Goal: Information Seeking & Learning: Learn about a topic

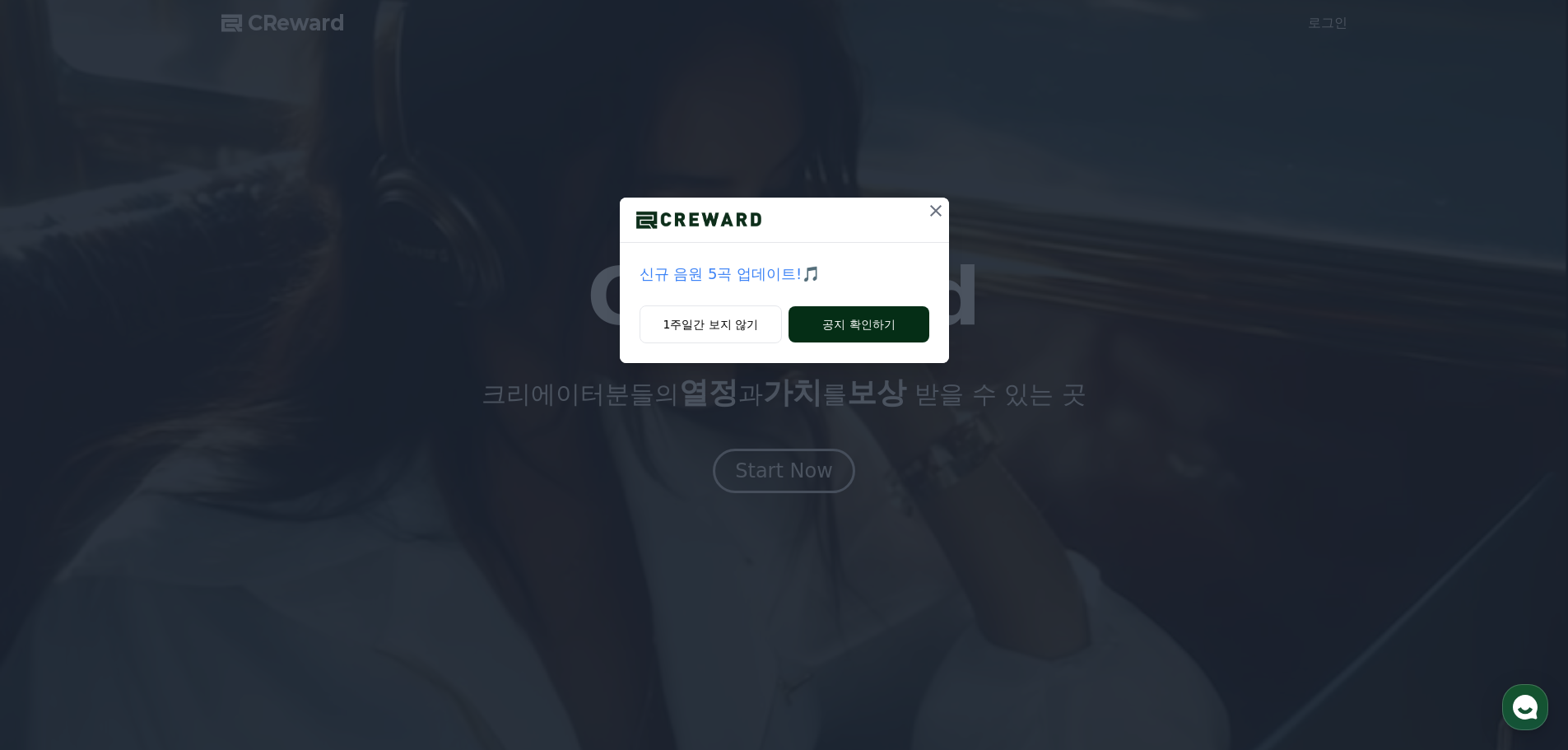
click at [879, 339] on button "공지 확인하기" at bounding box center [859, 324] width 140 height 36
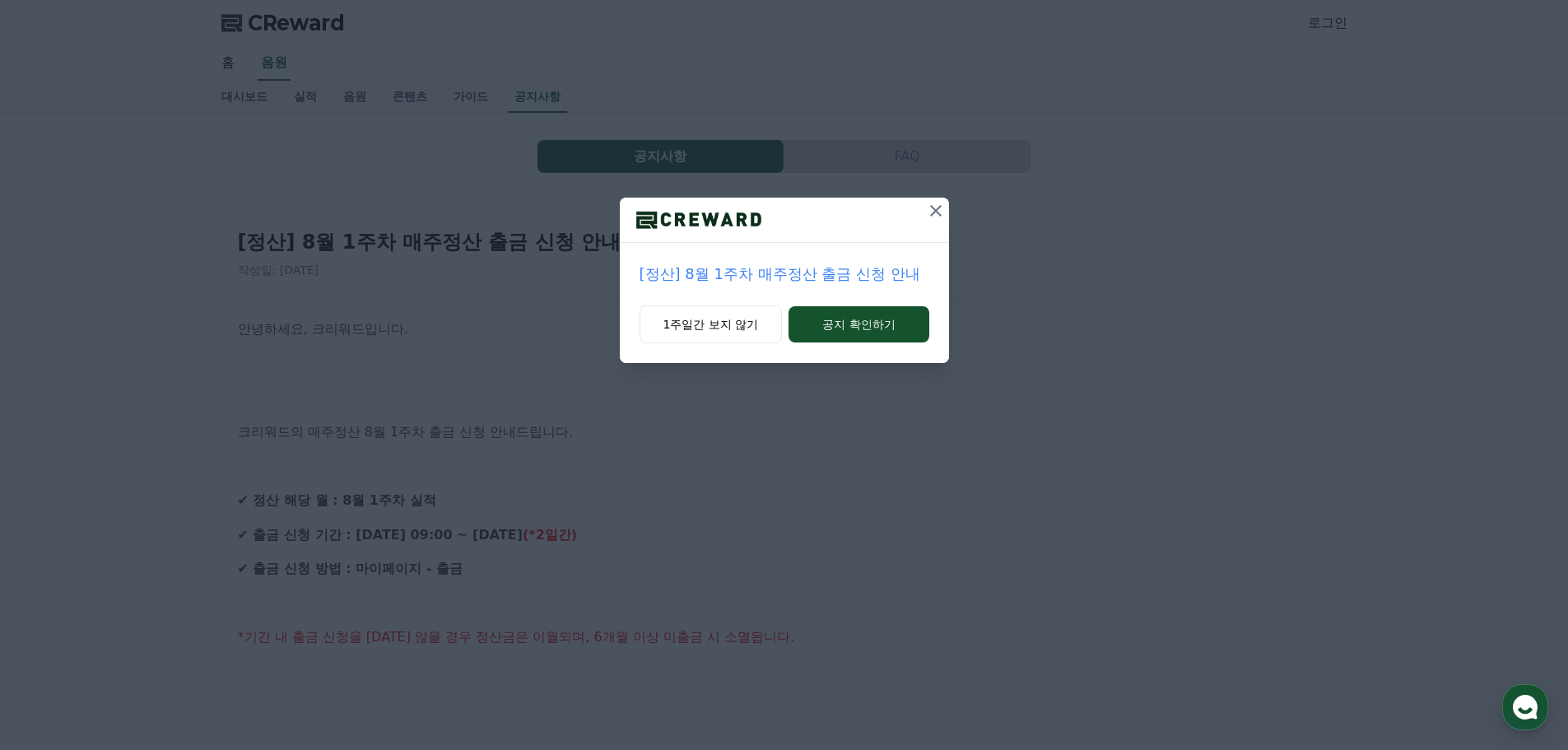
click at [931, 216] on icon at bounding box center [935, 210] width 19 height 19
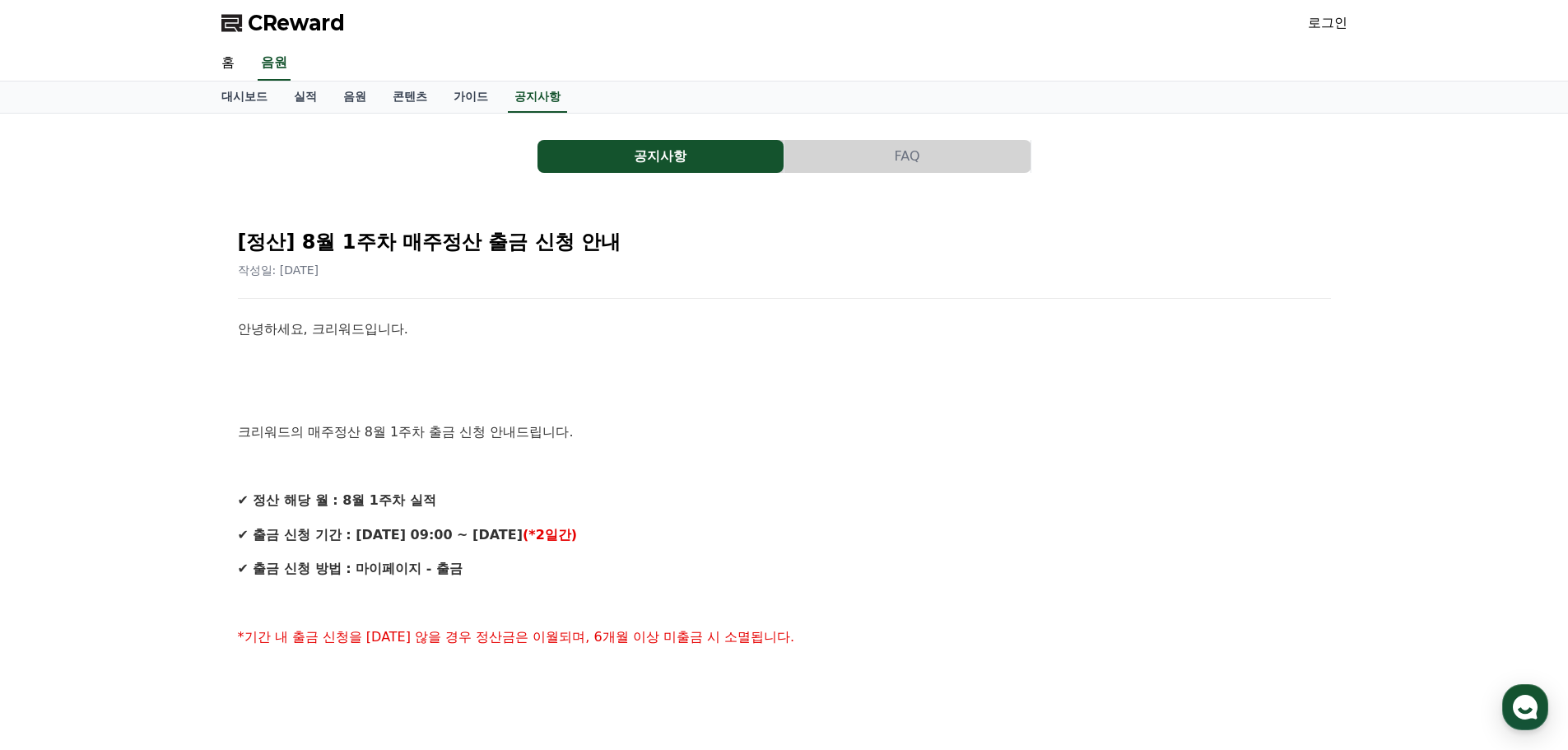
click at [630, 134] on div "공지사항 FAQ [정산] 8월 1주차 매주정산 출금 신청 안내 작성일: [DATE] 안녕하세요, 크리워드입니다. 크리워드의 매주정산 8월 1주…" at bounding box center [784, 728] width 1126 height 1204
click at [606, 159] on button "공지사항" at bounding box center [660, 156] width 246 height 33
